Goal: Task Accomplishment & Management: Complete application form

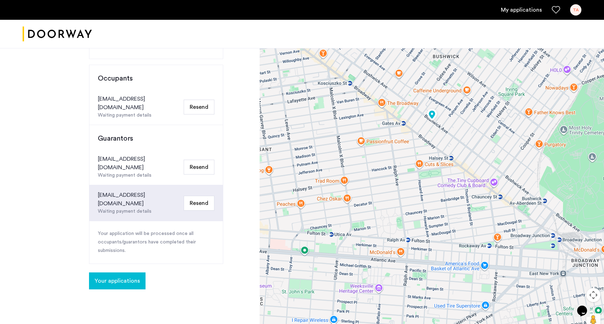
click at [196, 160] on button "Resend" at bounding box center [199, 167] width 31 height 15
click at [118, 276] on span "Your applications" at bounding box center [117, 280] width 45 height 8
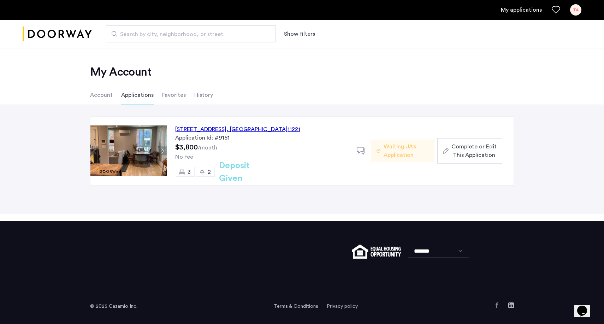
click at [151, 148] on img at bounding box center [128, 150] width 76 height 51
click at [470, 159] on span "Complete or Edit This Application" at bounding box center [473, 150] width 45 height 17
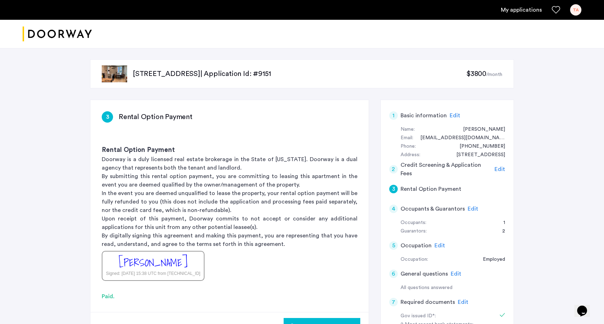
click at [467, 206] on span "Edit" at bounding box center [472, 209] width 11 height 6
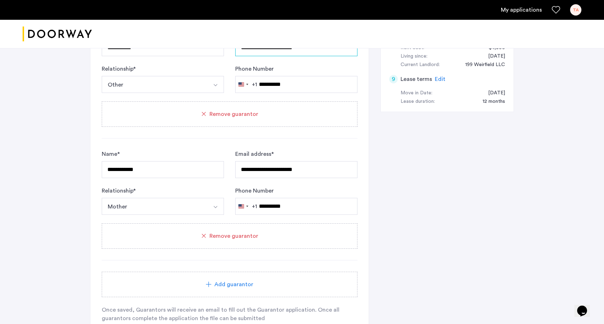
scroll to position [483, 0]
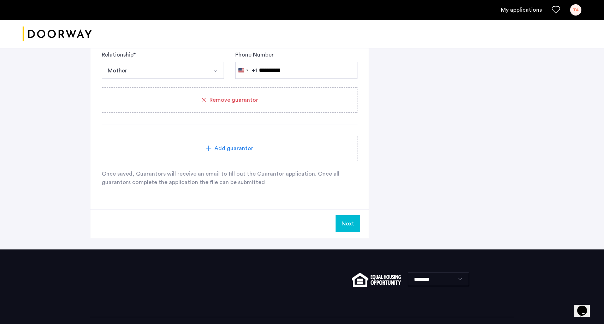
click at [347, 223] on button "Next" at bounding box center [347, 223] width 25 height 17
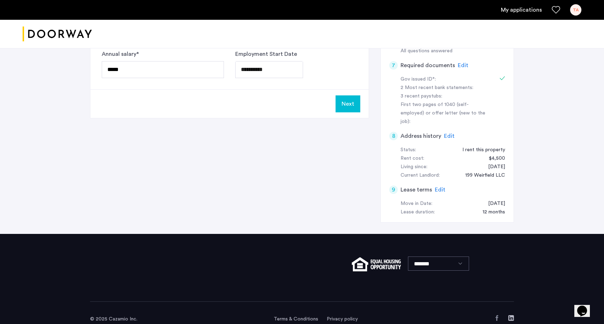
scroll to position [234, 0]
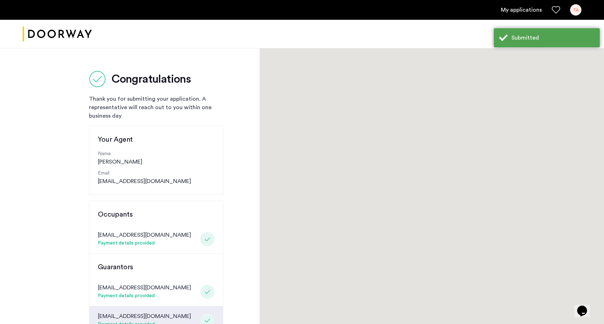
click at [354, 108] on div at bounding box center [431, 260] width 344 height 424
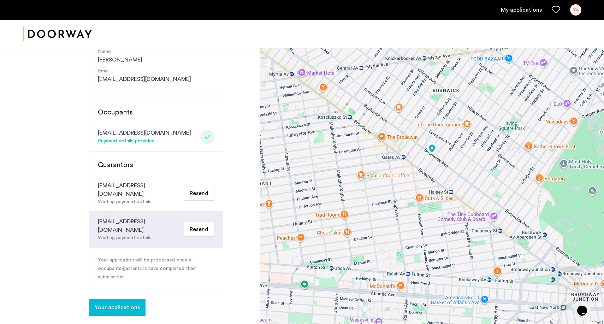
scroll to position [106, 0]
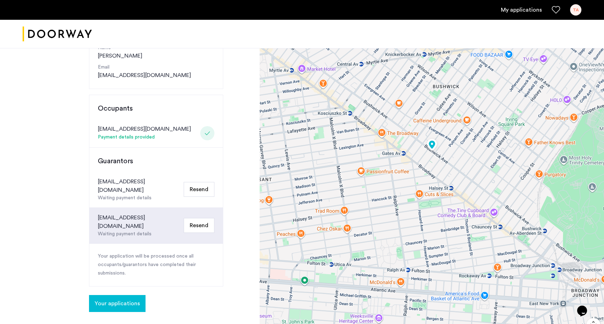
click at [200, 183] on button "Resend" at bounding box center [199, 189] width 31 height 15
click at [145, 222] on div "[EMAIL_ADDRESS][DOMAIN_NAME] Waiting payment details Resend" at bounding box center [155, 226] width 133 height 36
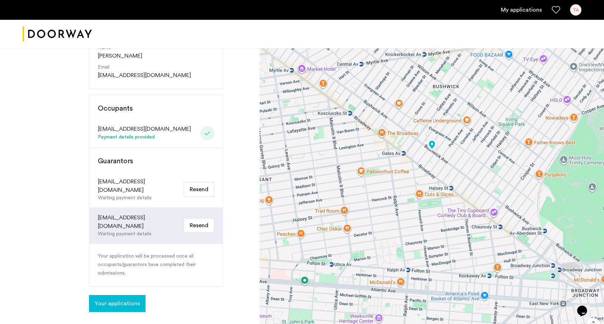
click at [192, 182] on button "Resend" at bounding box center [199, 189] width 31 height 15
click at [192, 189] on button "Resend" at bounding box center [199, 189] width 31 height 15
